Goal: Task Accomplishment & Management: Complete application form

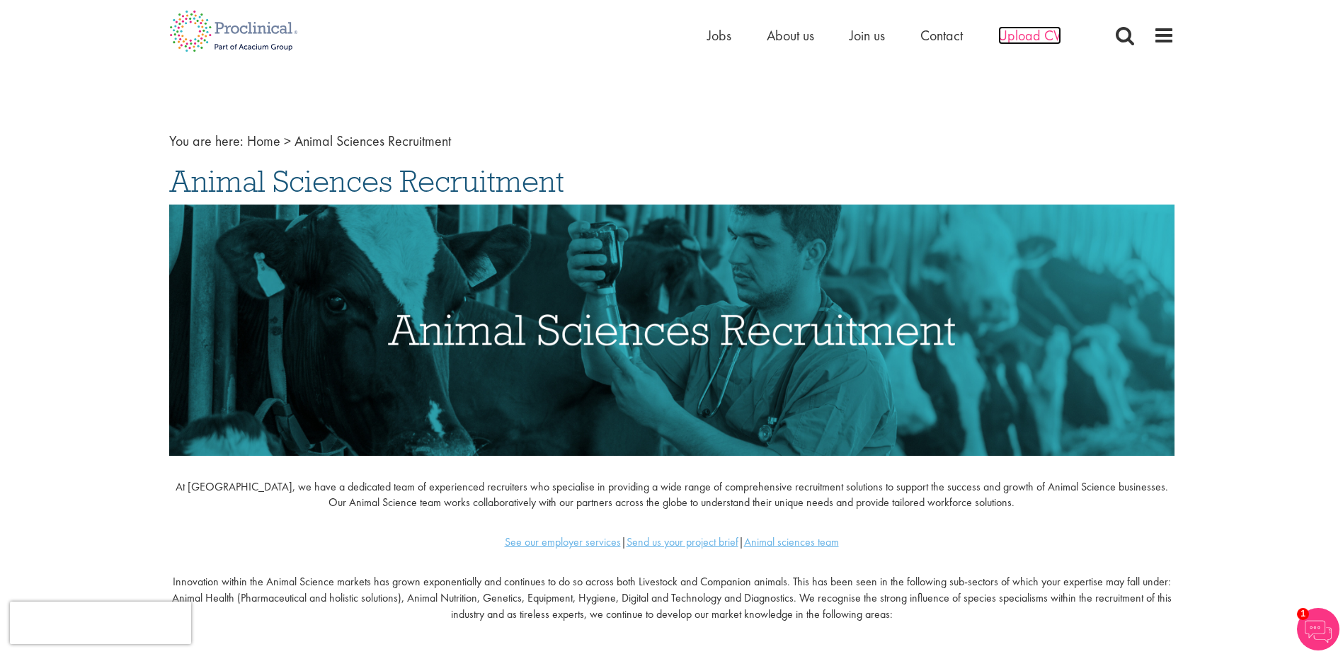
click at [1029, 42] on span "Upload CV" at bounding box center [1029, 35] width 63 height 18
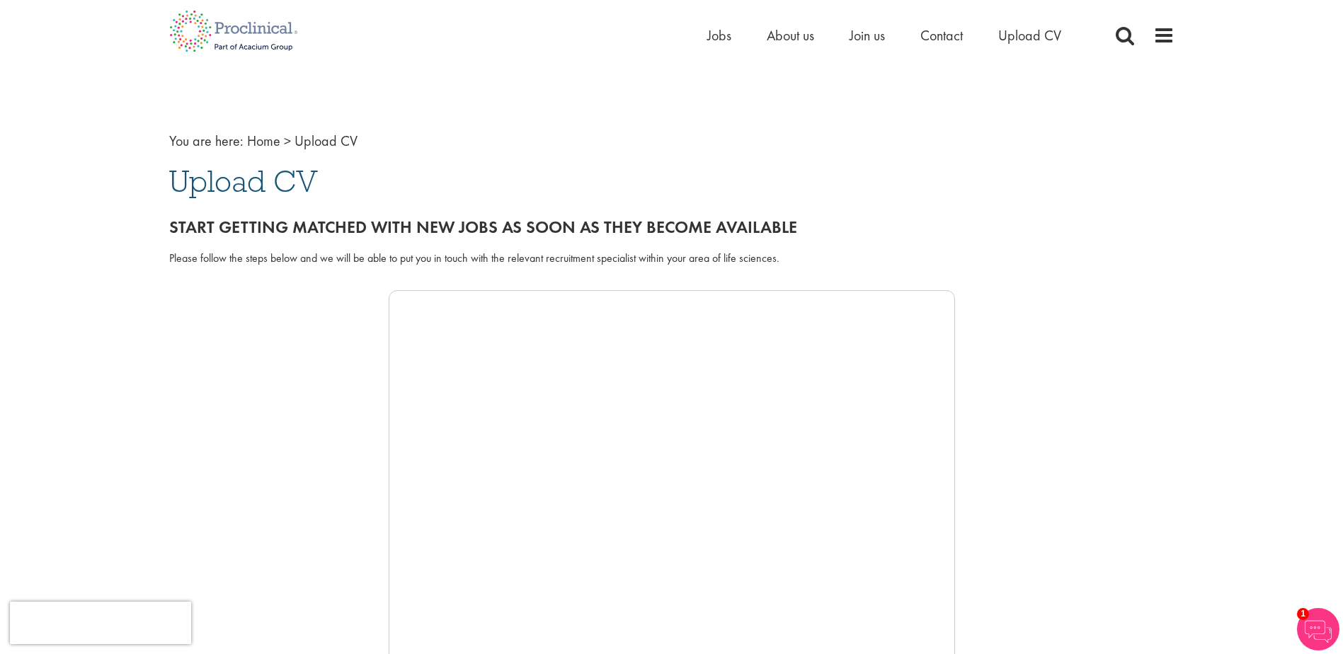
click at [217, 175] on span "Upload CV" at bounding box center [243, 181] width 149 height 38
click at [1040, 33] on span "Upload CV" at bounding box center [1029, 35] width 63 height 18
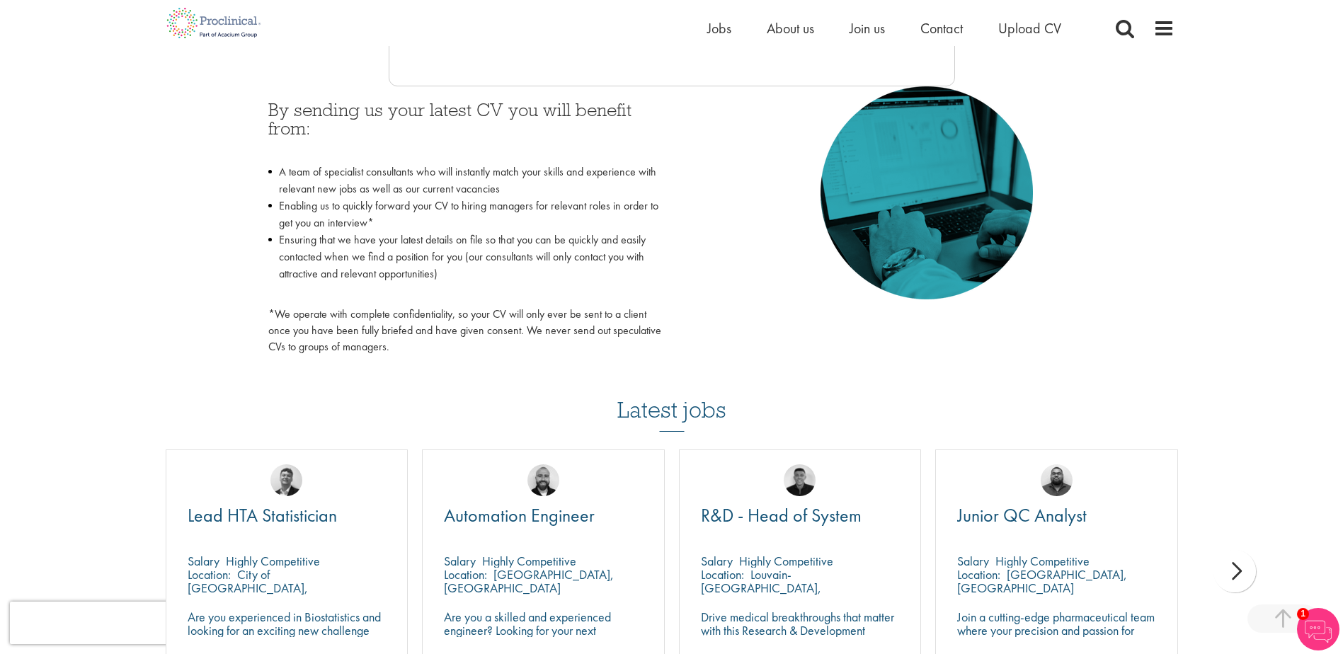
scroll to position [204, 0]
